Goal: Register for event/course

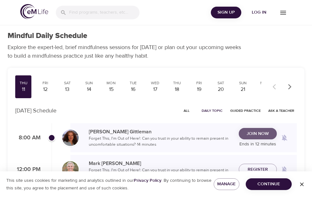
click at [247, 137] on span "Join Now" at bounding box center [258, 134] width 22 height 8
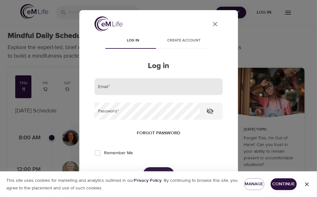
click at [121, 87] on input "email" at bounding box center [159, 86] width 128 height 17
type input "[PERSON_NAME][EMAIL_ADDRESS][PERSON_NAME][DOMAIN_NAME]"
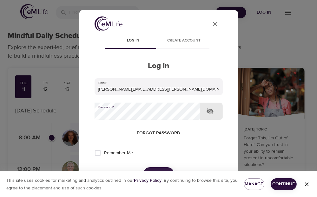
click at [143, 168] on button "Log in" at bounding box center [158, 174] width 31 height 13
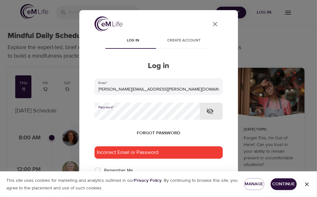
click at [143, 185] on button "Log in" at bounding box center [158, 191] width 31 height 13
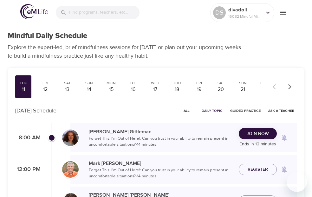
checkbox input "true"
click at [247, 133] on span "Join Now" at bounding box center [258, 134] width 22 height 8
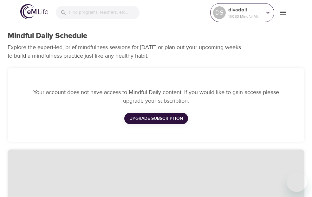
click at [241, 14] on p "16083 Mindful Minutes" at bounding box center [246, 17] width 34 height 6
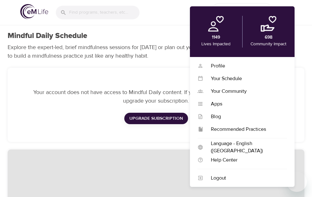
drag, startPoint x: 102, startPoint y: 163, endPoint x: 140, endPoint y: 93, distance: 79.8
click at [101, 146] on div "Your account does not have access to Mindful Daily content. If you would like t…" at bounding box center [156, 105] width 305 height 82
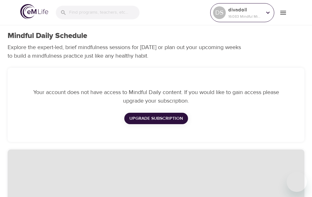
click at [218, 15] on div "DS" at bounding box center [219, 12] width 13 height 13
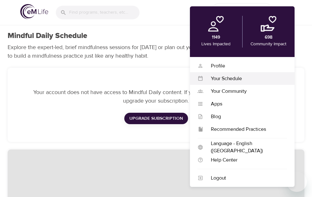
click at [218, 76] on div "Your Schedule" at bounding box center [245, 78] width 84 height 7
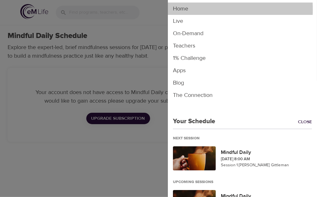
click at [178, 10] on li "Home" at bounding box center [242, 9] width 149 height 12
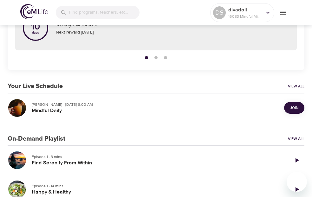
scroll to position [85, 0]
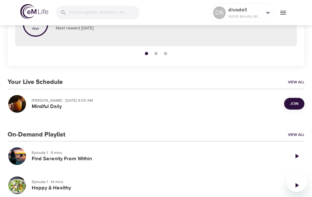
click at [290, 104] on span "Join" at bounding box center [294, 104] width 8 height 7
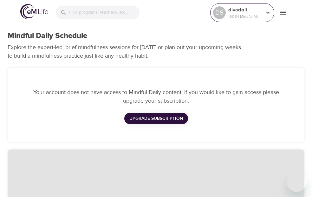
click at [267, 12] on icon at bounding box center [268, 12] width 7 height 7
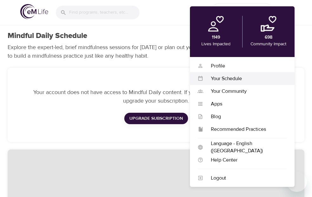
click at [224, 78] on div "Your Schedule" at bounding box center [245, 78] width 84 height 7
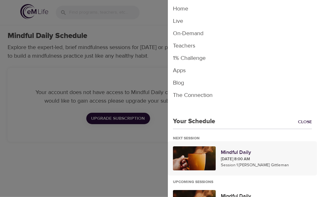
click at [235, 157] on p "[DATE] 8:00 AM" at bounding box center [266, 160] width 91 height 6
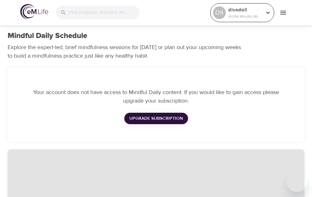
click at [268, 12] on icon at bounding box center [268, 12] width 7 height 7
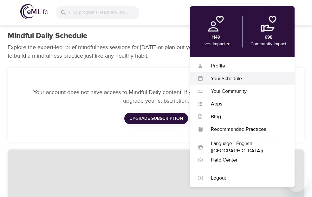
click at [223, 79] on div "Your Schedule" at bounding box center [245, 78] width 84 height 7
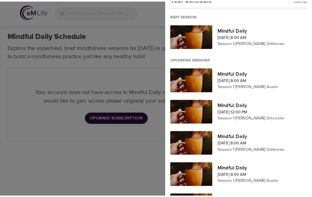
scroll to position [143, 0]
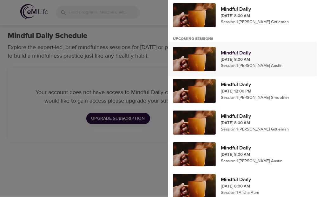
click at [203, 62] on div at bounding box center [194, 59] width 43 height 24
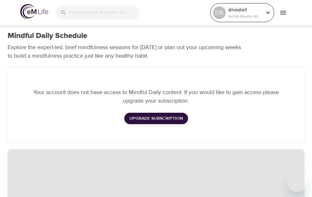
click at [269, 12] on icon at bounding box center [268, 12] width 7 height 7
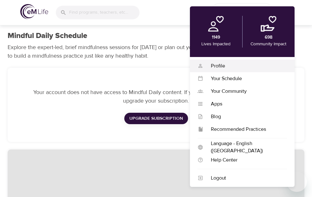
click at [218, 64] on div "Profile" at bounding box center [245, 66] width 84 height 7
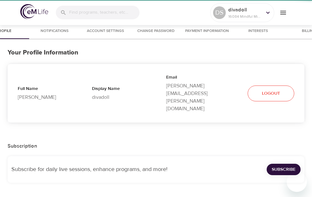
select select "10"
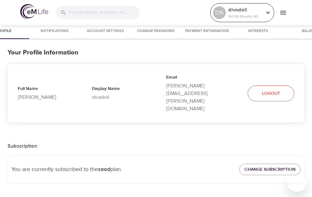
click at [269, 11] on icon at bounding box center [268, 12] width 7 height 7
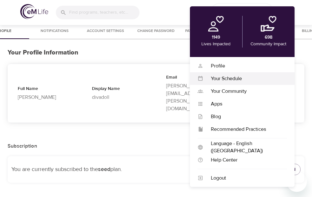
click at [225, 78] on div "Your Schedule" at bounding box center [245, 78] width 84 height 7
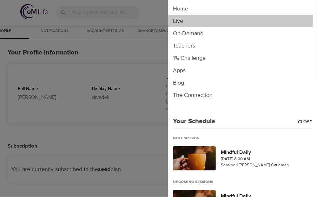
click at [181, 19] on li "Live" at bounding box center [242, 21] width 149 height 12
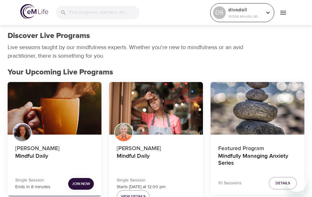
click at [268, 12] on icon at bounding box center [268, 12] width 7 height 7
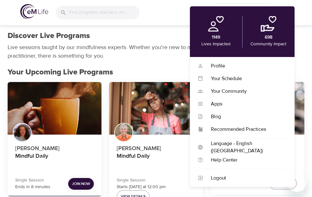
click at [300, 30] on div "Discover Live Programs Live sessions taught by our mindfulness experts. Whether…" at bounding box center [156, 46] width 305 height 37
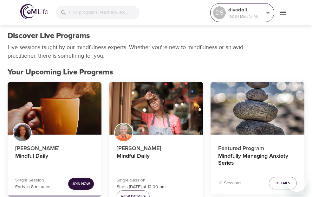
click at [267, 11] on icon at bounding box center [268, 12] width 7 height 7
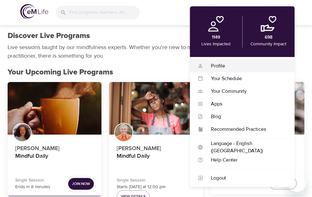
click at [216, 67] on div "Profile" at bounding box center [245, 66] width 84 height 7
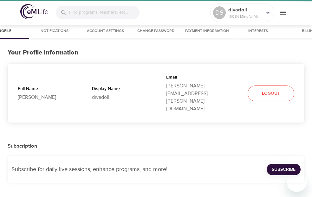
select select "10"
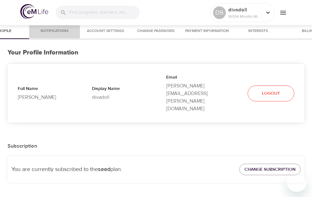
click at [60, 30] on span "Notifications" at bounding box center [54, 31] width 43 height 7
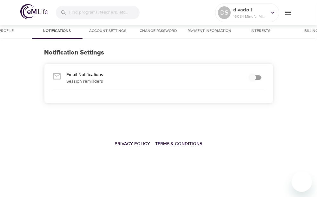
checkbox input "true"
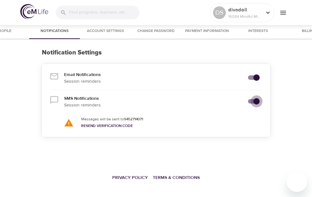
drag, startPoint x: 258, startPoint y: 101, endPoint x: 248, endPoint y: 103, distance: 10.2
click at [248, 103] on input "secondary checkbox" at bounding box center [257, 102] width 36 height 12
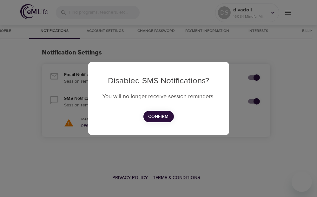
click at [163, 123] on div "Disabled SMS Notifications? You will no longer receive session reminders. Confi…" at bounding box center [158, 98] width 141 height 73
click at [160, 119] on span "Confirm" at bounding box center [159, 117] width 20 height 8
checkbox input "false"
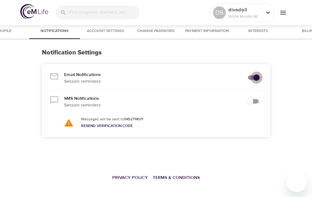
click at [256, 77] on input "secondary checkbox" at bounding box center [257, 78] width 36 height 12
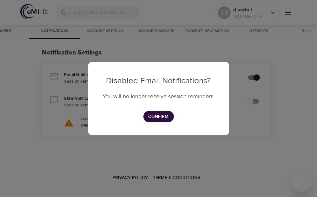
click at [280, 91] on div "Disabled Email Notifications? You will no longer receive session reminders. Con…" at bounding box center [158, 98] width 317 height 197
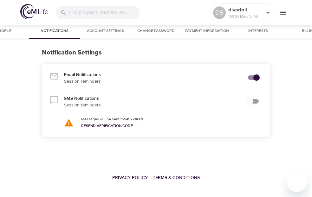
drag, startPoint x: 257, startPoint y: 77, endPoint x: 237, endPoint y: 80, distance: 20.4
click at [236, 80] on div "Email Notifications Session reminders" at bounding box center [156, 78] width 218 height 18
drag, startPoint x: 250, startPoint y: 77, endPoint x: 258, endPoint y: 77, distance: 8.3
click at [258, 77] on input "secondary checkbox" at bounding box center [257, 78] width 36 height 12
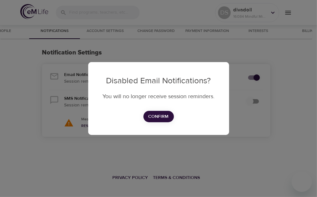
click at [256, 77] on div "Disabled Email Notifications? You will no longer receive session reminders. Con…" at bounding box center [158, 98] width 317 height 197
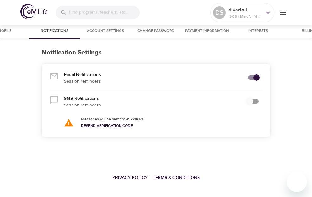
drag, startPoint x: 256, startPoint y: 77, endPoint x: 240, endPoint y: 77, distance: 15.6
click at [240, 77] on div "Email Notifications Session reminders" at bounding box center [156, 78] width 218 height 18
click at [251, 76] on input "secondary checkbox" at bounding box center [257, 78] width 36 height 12
checkbox input "true"
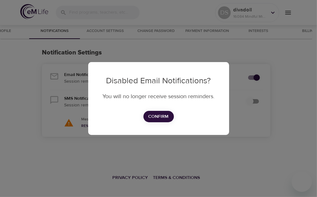
click at [246, 124] on div "Disabled Email Notifications? You will no longer receive session reminders. Con…" at bounding box center [158, 98] width 317 height 197
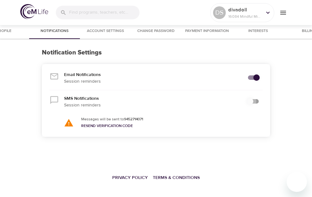
click at [257, 101] on input "secondary checkbox" at bounding box center [250, 102] width 36 height 12
drag, startPoint x: 250, startPoint y: 101, endPoint x: 259, endPoint y: 100, distance: 8.7
click at [259, 100] on input "secondary checkbox" at bounding box center [257, 102] width 36 height 12
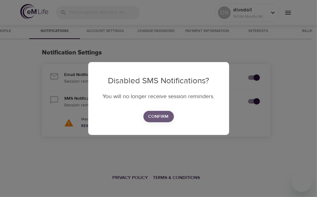
click at [161, 117] on span "Confirm" at bounding box center [159, 117] width 20 height 8
checkbox input "false"
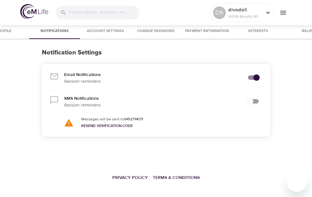
drag, startPoint x: 257, startPoint y: 77, endPoint x: 242, endPoint y: 78, distance: 14.7
click at [240, 78] on div "Email Notifications Session reminders" at bounding box center [156, 78] width 218 height 18
drag, startPoint x: 255, startPoint y: 77, endPoint x: 245, endPoint y: 77, distance: 10.2
click at [245, 77] on input "secondary checkbox" at bounding box center [257, 78] width 36 height 12
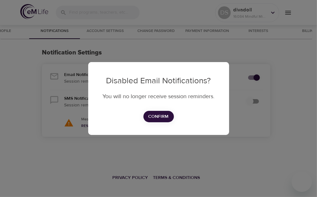
click at [257, 77] on div "Disabled Email Notifications? You will no longer receive session reminders. Con…" at bounding box center [158, 98] width 317 height 197
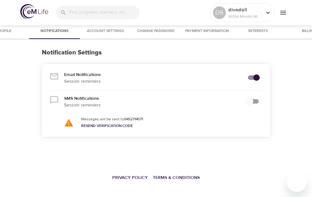
click at [78, 77] on p "Email Notifications" at bounding box center [151, 75] width 175 height 7
drag, startPoint x: 78, startPoint y: 77, endPoint x: 78, endPoint y: 80, distance: 3.2
click at [78, 78] on p "Email Notifications" at bounding box center [151, 75] width 175 height 7
click at [77, 82] on p "Session reminders" at bounding box center [151, 81] width 175 height 7
click at [256, 78] on input "secondary checkbox" at bounding box center [257, 78] width 36 height 12
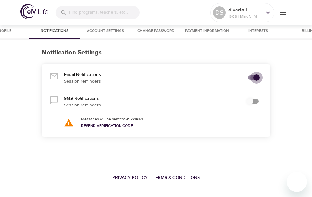
checkbox input "true"
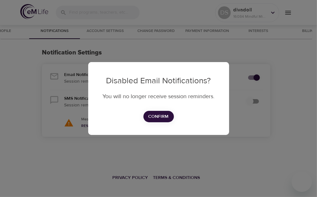
click at [254, 77] on div "Disabled Email Notifications? You will no longer receive session reminders. Con…" at bounding box center [158, 98] width 317 height 197
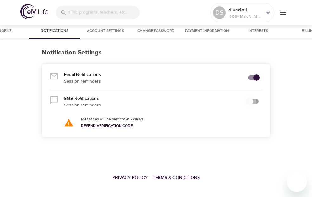
click at [259, 102] on input "secondary checkbox" at bounding box center [250, 102] width 36 height 12
drag, startPoint x: 250, startPoint y: 101, endPoint x: 256, endPoint y: 100, distance: 6.4
click at [256, 100] on input "secondary checkbox" at bounding box center [257, 102] width 36 height 12
checkbox input "true"
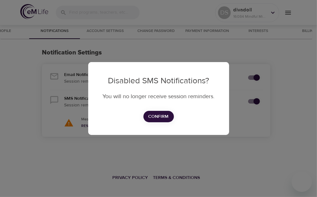
click at [279, 110] on div "Disabled SMS Notifications? You will no longer receive session reminders. Confi…" at bounding box center [158, 98] width 317 height 197
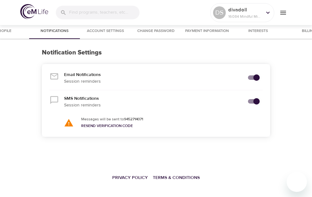
drag, startPoint x: 255, startPoint y: 76, endPoint x: 233, endPoint y: 79, distance: 21.8
click at [233, 79] on div "Email Notifications Session reminders" at bounding box center [156, 78] width 218 height 18
click at [117, 32] on span "Account Settings" at bounding box center [105, 31] width 43 height 7
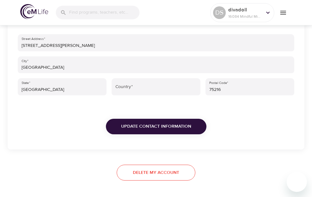
scroll to position [247, 0]
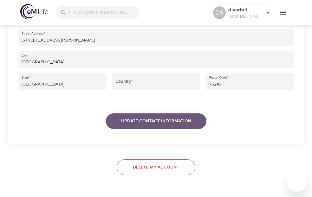
click at [178, 122] on span "Update Contact Information" at bounding box center [156, 121] width 70 height 8
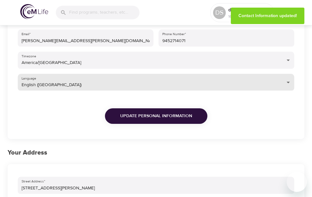
scroll to position [102, 0]
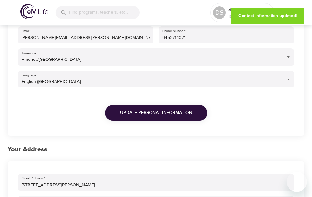
click at [183, 114] on span "Update Personal Information" at bounding box center [156, 113] width 72 height 8
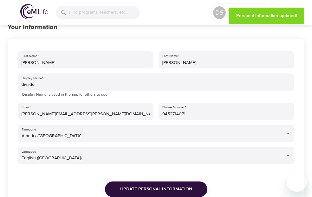
scroll to position [0, 0]
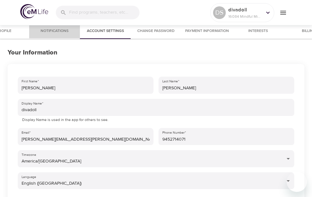
click at [61, 31] on span "Notifications" at bounding box center [54, 31] width 43 height 7
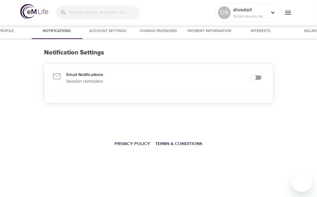
checkbox input "true"
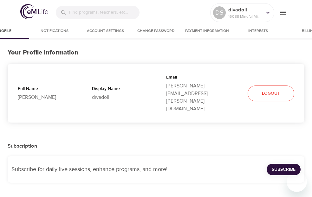
select select "10"
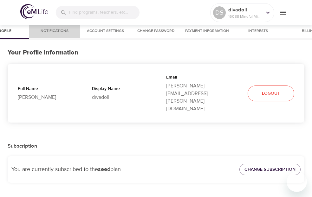
click at [52, 30] on span "Notifications" at bounding box center [54, 31] width 43 height 7
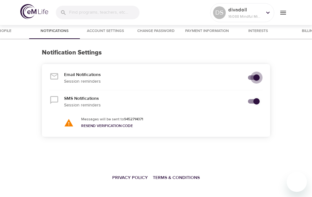
click at [253, 76] on input "secondary checkbox" at bounding box center [257, 78] width 36 height 12
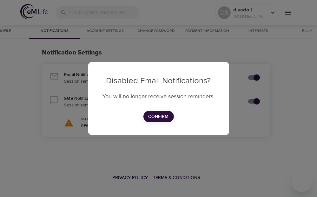
click at [297, 84] on div "Disabled Email Notifications? You will no longer receive session reminders. Con…" at bounding box center [158, 98] width 317 height 197
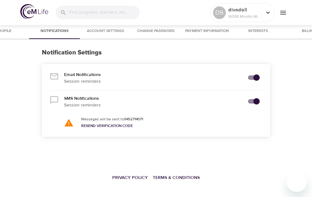
drag, startPoint x: 256, startPoint y: 79, endPoint x: 238, endPoint y: 82, distance: 18.0
click at [238, 82] on div "Email Notifications Session reminders" at bounding box center [156, 78] width 218 height 18
click at [250, 77] on input "secondary checkbox" at bounding box center [257, 78] width 36 height 12
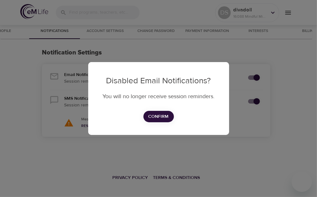
click at [250, 77] on div "Disabled Email Notifications? You will no longer receive session reminders. Con…" at bounding box center [158, 98] width 317 height 197
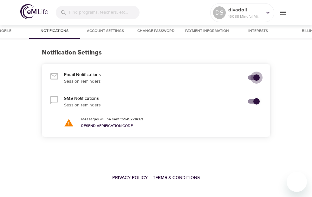
click at [254, 78] on input "secondary checkbox" at bounding box center [257, 78] width 36 height 12
checkbox input "true"
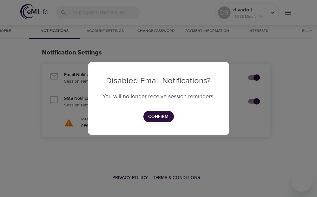
click at [256, 77] on div "Disabled Email Notifications? You will no longer receive session reminders. Con…" at bounding box center [158, 98] width 317 height 197
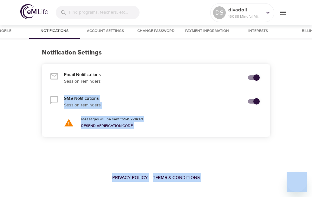
drag, startPoint x: 254, startPoint y: 78, endPoint x: 234, endPoint y: 81, distance: 20.5
click at [295, 130] on div "Notification Settings Email Notifications Session reminders SMS Notifications S…" at bounding box center [156, 97] width 312 height 116
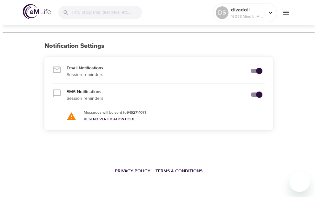
scroll to position [8, 0]
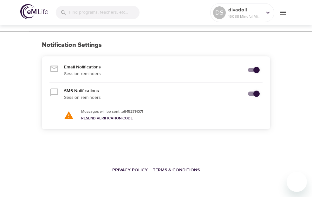
click at [298, 43] on div "Notification Settings Email Notifications Session reminders SMS Notifications S…" at bounding box center [156, 89] width 312 height 116
click at [281, 14] on icon "menu" at bounding box center [284, 13] width 8 height 8
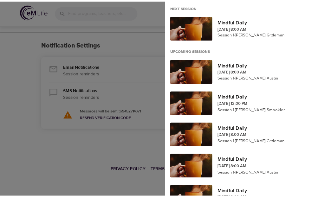
scroll to position [143, 0]
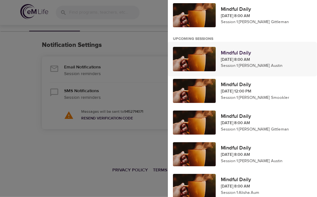
click at [232, 50] on p "Mindful Daily" at bounding box center [266, 53] width 91 height 8
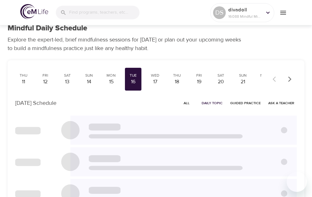
checkbox input "true"
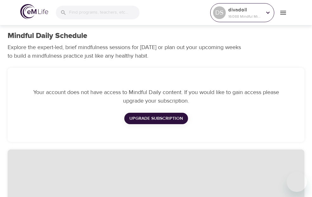
click at [243, 12] on p "divadoll" at bounding box center [246, 10] width 34 height 8
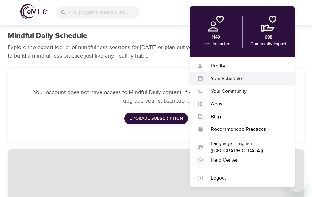
drag, startPoint x: 243, startPoint y: 12, endPoint x: 225, endPoint y: 78, distance: 68.5
click at [225, 78] on div "Your Schedule" at bounding box center [245, 78] width 84 height 7
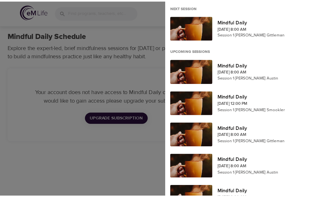
scroll to position [143, 0]
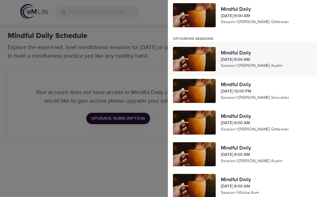
click at [234, 57] on p "Sep 16, 2025 8:00 AM" at bounding box center [266, 60] width 91 height 6
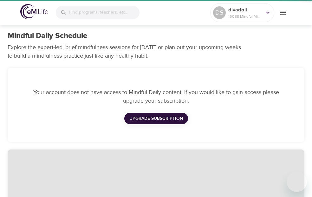
click at [234, 56] on div at bounding box center [156, 98] width 312 height 197
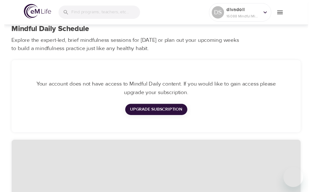
scroll to position [0, 0]
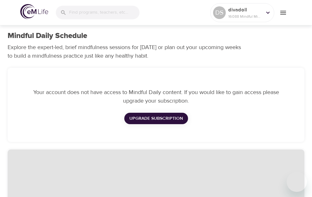
click at [271, 41] on div "Mindful Daily Schedule Explore the expert-led, brief mindfulness sessions for t…" at bounding box center [156, 46] width 305 height 37
click at [270, 13] on icon at bounding box center [268, 12] width 7 height 7
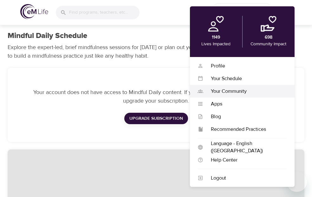
click at [230, 91] on div "Your Community" at bounding box center [245, 91] width 84 height 7
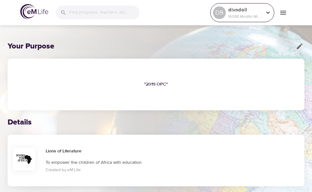
click at [234, 14] on p "16088 Mindful Minutes" at bounding box center [246, 17] width 34 height 6
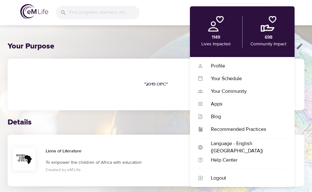
click at [153, 29] on div "Your Purpose " 2019 OPC " Details Lions of Literature To empower the children o…" at bounding box center [156, 157] width 312 height 266
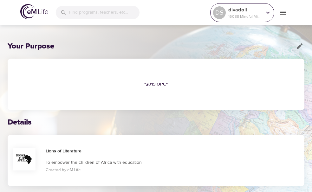
click at [269, 13] on icon at bounding box center [268, 12] width 7 height 7
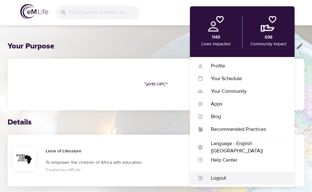
click at [219, 180] on div "Logout" at bounding box center [245, 178] width 84 height 7
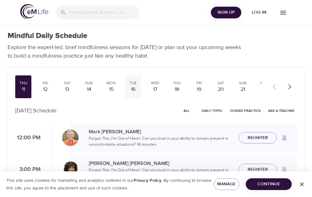
click at [134, 89] on div "16" at bounding box center [133, 89] width 11 height 7
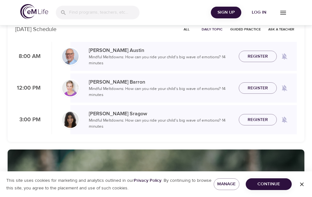
scroll to position [85, 0]
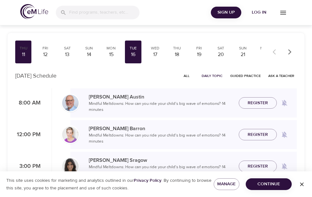
scroll to position [36, 0]
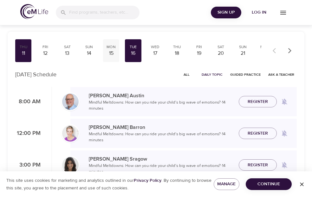
click at [110, 52] on div "15" at bounding box center [111, 53] width 11 height 7
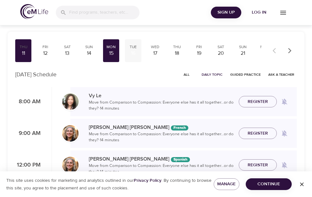
click at [134, 50] on div "16" at bounding box center [133, 53] width 11 height 7
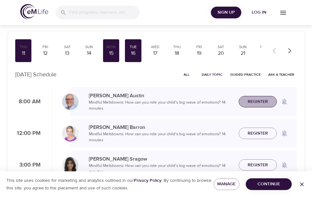
click at [248, 100] on span "Register" at bounding box center [258, 102] width 20 height 8
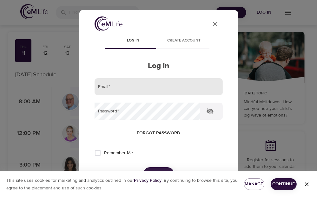
click at [123, 90] on input "email" at bounding box center [159, 86] width 128 height 17
type input "[PERSON_NAME][EMAIL_ADDRESS][PERSON_NAME][DOMAIN_NAME]"
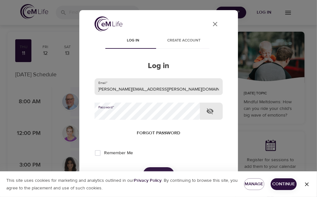
click at [143, 168] on button "Log in" at bounding box center [158, 174] width 31 height 13
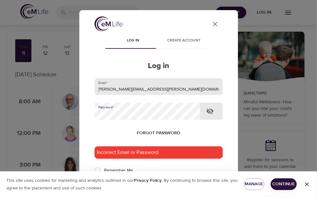
click at [143, 185] on button "Log in" at bounding box center [158, 191] width 31 height 13
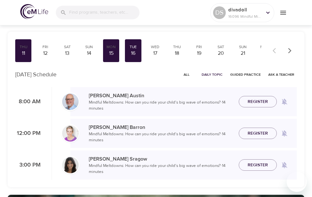
checkbox input "true"
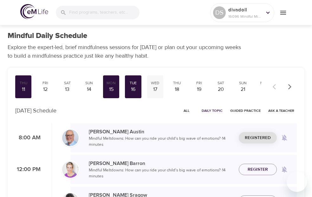
click at [155, 87] on div "17" at bounding box center [155, 89] width 11 height 7
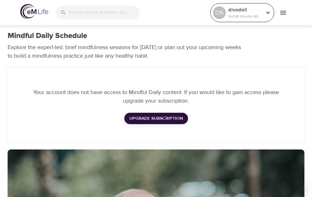
click at [270, 11] on icon at bounding box center [268, 12] width 7 height 7
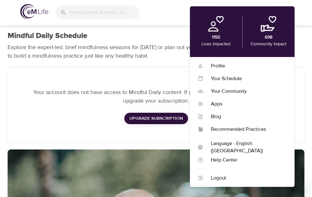
click at [161, 146] on div "Your account does not have access to Mindful Daily content. If you would like t…" at bounding box center [156, 105] width 305 height 82
